Goal: Transaction & Acquisition: Purchase product/service

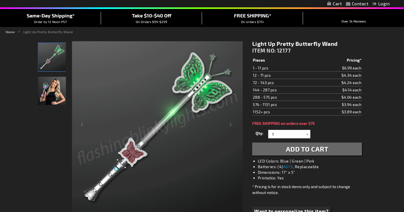
scroll to position [47, 0]
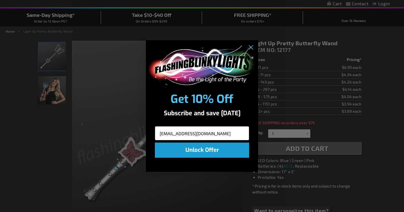
type input "[EMAIL_ADDRESS][DOMAIN_NAME]"
click input "Submit" at bounding box center [0, 0] width 0 height 0
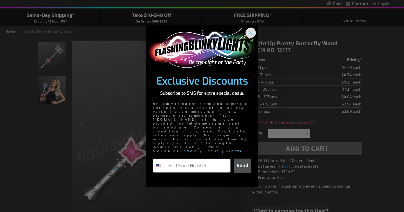
click at [251, 37] on circle "Close dialog" at bounding box center [250, 32] width 9 height 9
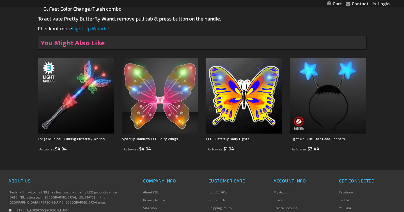
scroll to position [256, 0]
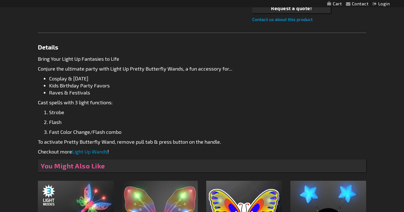
click at [89, 151] on link "Light Up Wands" at bounding box center [89, 151] width 35 height 6
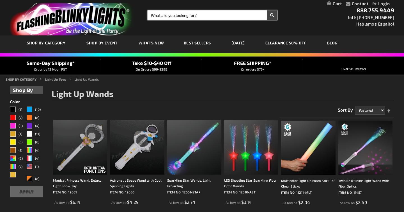
click at [172, 17] on input "Search" at bounding box center [213, 15] width 130 height 10
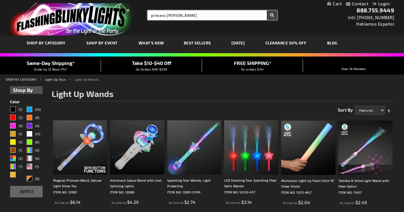
type input "princess wand"
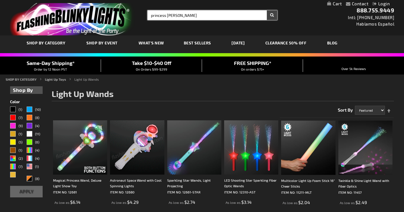
click at [272, 15] on button "Search" at bounding box center [272, 15] width 10 height 10
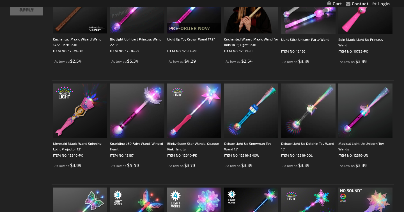
scroll to position [141, 0]
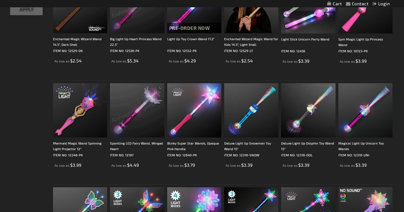
click at [142, 28] on img at bounding box center [137, 6] width 54 height 54
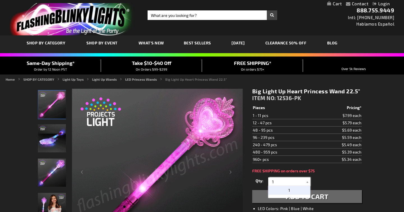
click at [275, 181] on input "1" at bounding box center [290, 181] width 41 height 8
type input "2"
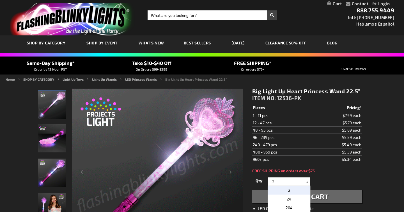
click at [330, 198] on button "Add to Cart" at bounding box center [308, 196] width 110 height 13
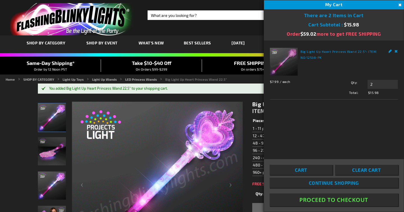
click at [327, 183] on span "Continue Shopping" at bounding box center [334, 183] width 50 height 6
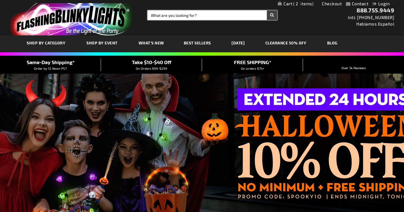
click at [202, 17] on input "Search" at bounding box center [213, 15] width 130 height 10
type input "butterfly wand"
click at [272, 15] on button "Search" at bounding box center [272, 15] width 10 height 10
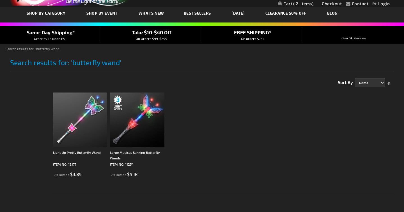
scroll to position [30, 0]
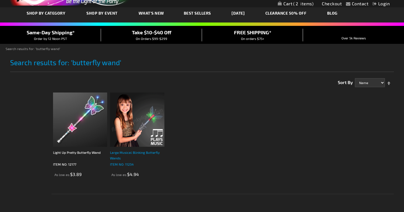
click at [144, 151] on div "Large Musical Blinking Butterfly Wands" at bounding box center [137, 154] width 54 height 11
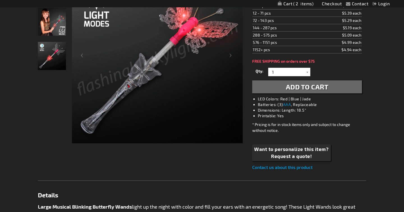
scroll to position [110, 0]
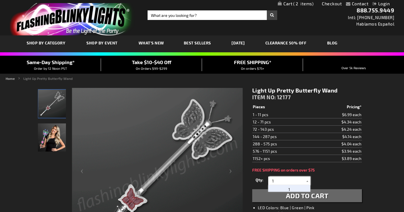
click at [275, 181] on input "1" at bounding box center [290, 180] width 41 height 8
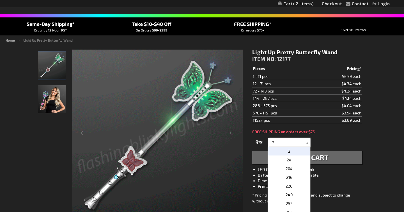
scroll to position [41, 0]
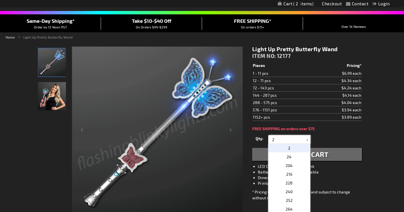
type input "2"
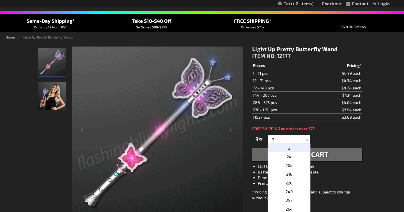
click at [323, 157] on span "Add to Cart" at bounding box center [307, 154] width 43 height 8
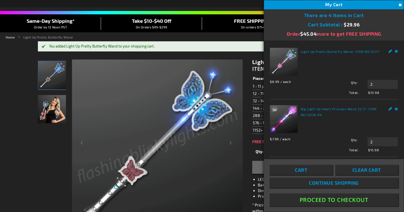
click at [319, 200] on button "Proceed To Checkout" at bounding box center [334, 199] width 129 height 13
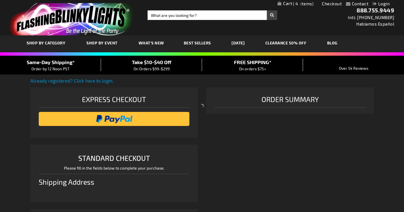
select select "US"
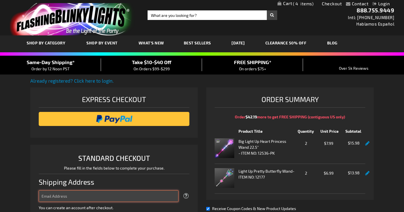
click at [163, 197] on input "Email Address" at bounding box center [109, 196] width 140 height 12
type input "[EMAIL_ADDRESS][DOMAIN_NAME]"
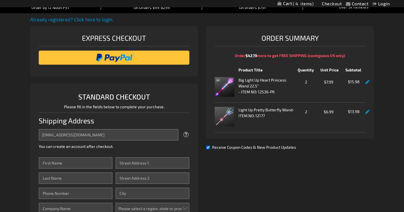
scroll to position [63, 0]
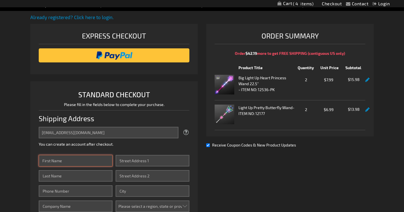
click at [105, 161] on input "First Name" at bounding box center [76, 161] width 74 height 12
type input "[PERSON_NAME]"
type input "San Roman"
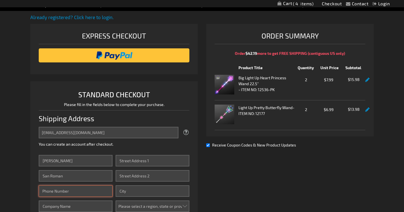
type input "6319462575"
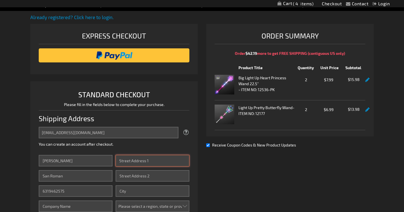
type input "26"
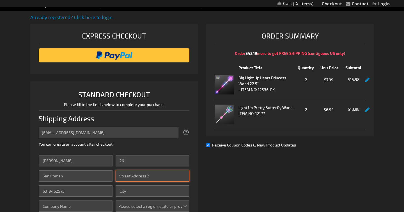
type input "[PERSON_NAME] Court"
type input "Melville"
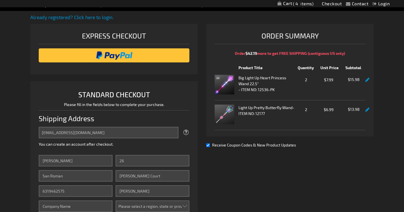
select select "43"
type input "11747"
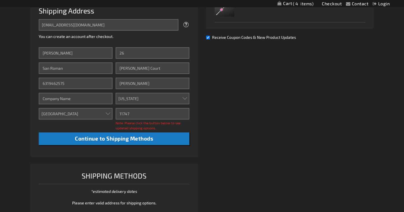
scroll to position [173, 0]
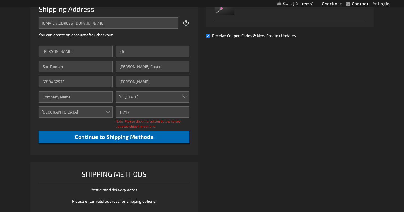
click at [115, 137] on span "Continue to Shipping Methods" at bounding box center [114, 136] width 78 height 6
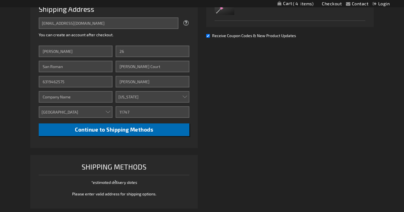
click at [114, 130] on span "Continue to Shipping Methods" at bounding box center [114, 129] width 78 height 6
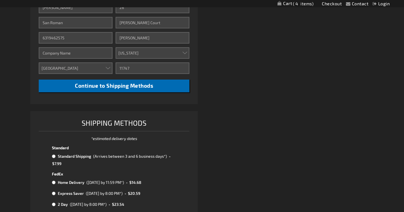
scroll to position [217, 0]
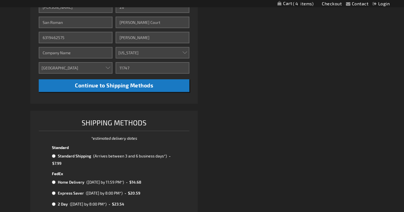
click at [53, 158] on td at bounding box center [54, 155] width 4 height 7
radio input "true"
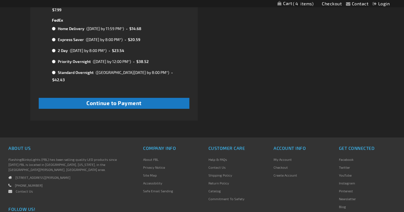
scroll to position [368, 0]
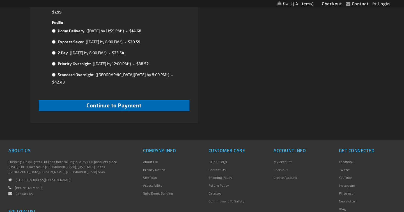
click at [126, 102] on span "Continue to Payment" at bounding box center [114, 105] width 55 height 6
checkbox input "true"
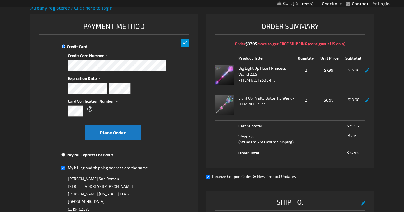
scroll to position [72, 0]
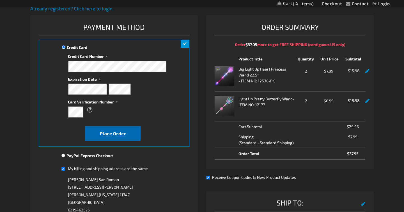
click at [109, 134] on span "Place Order" at bounding box center [113, 133] width 26 height 5
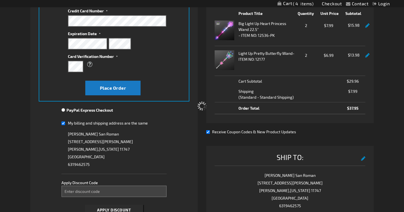
scroll to position [133, 0]
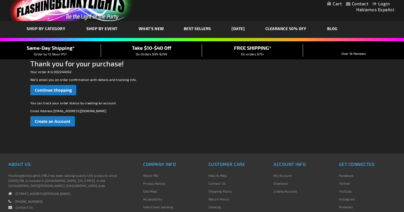
scroll to position [15, 0]
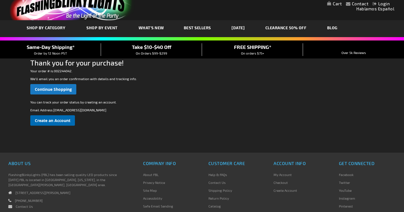
click at [49, 122] on span "Create an Account" at bounding box center [53, 120] width 36 height 5
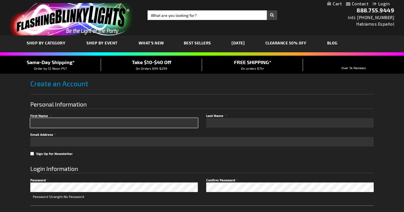
click at [193, 123] on input "First Name" at bounding box center [114, 123] width 168 height 10
type input "Christine"
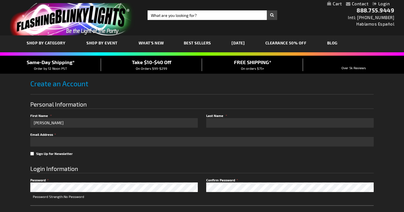
type input "San Roman"
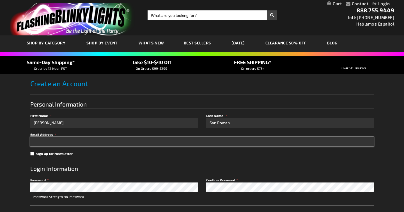
type input "[EMAIL_ADDRESS][DOMAIN_NAME]"
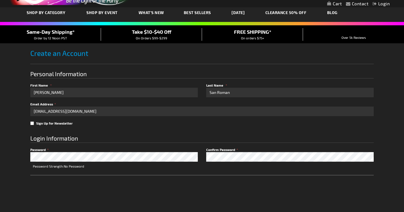
scroll to position [31, 0]
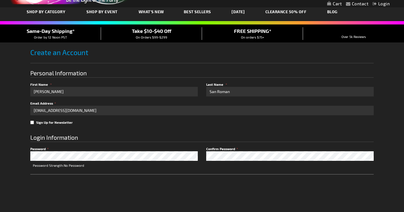
click at [31, 123] on input "Sign Up for Newsletter" at bounding box center [32, 123] width 4 height 4
checkbox input "true"
click at [78, 157] on form "Personal Information First Name Christine Last Name San Roman Email Address vcg…" at bounding box center [202, 150] width 344 height 174
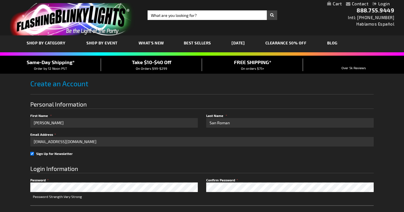
scroll to position [32, 0]
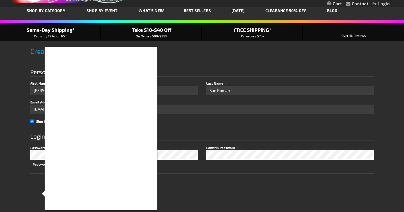
checkbox input "true"
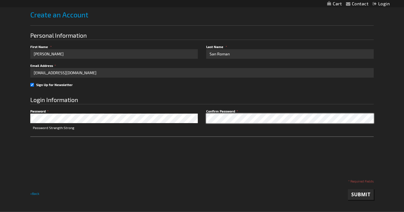
scroll to position [74, 0]
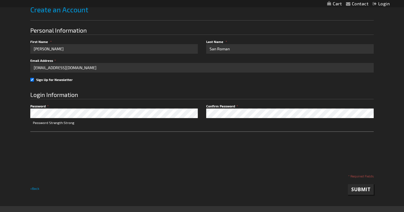
click at [358, 190] on span "Submit" at bounding box center [361, 189] width 19 height 6
